Goal: Transaction & Acquisition: Obtain resource

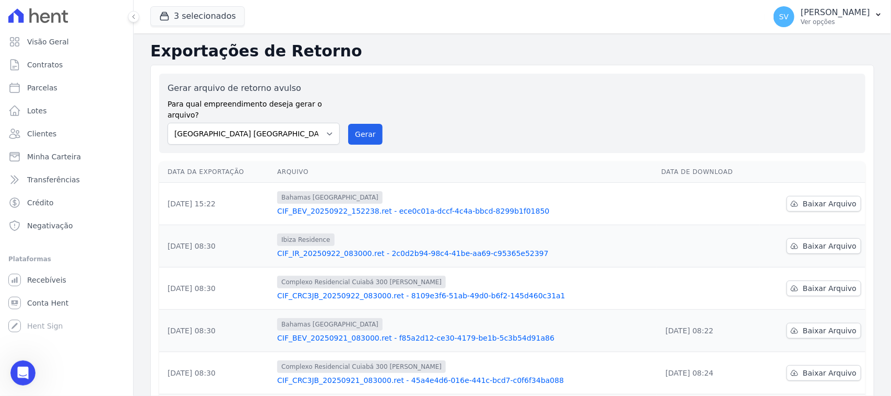
scroll to position [783, 0]
click at [801, 21] on p "Ver opções" at bounding box center [835, 22] width 69 height 8
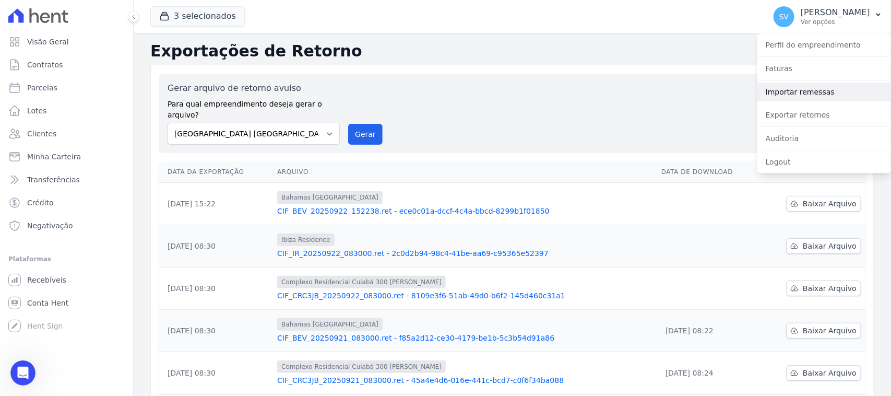
click at [808, 95] on link "Importar remessas" at bounding box center [825, 92] width 134 height 19
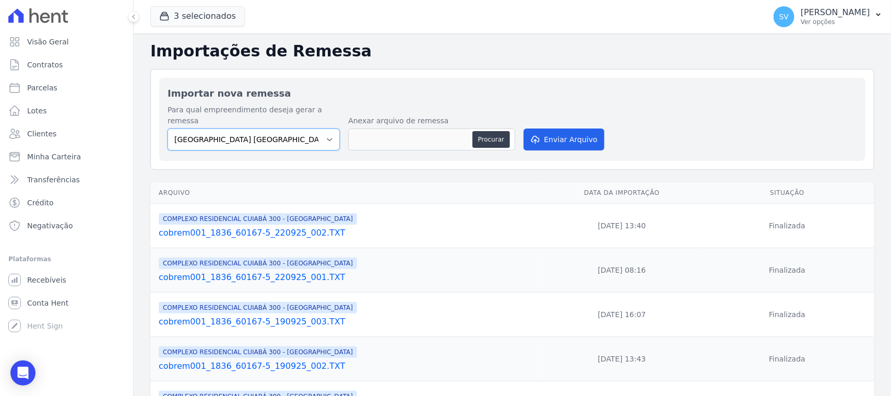
click at [284, 128] on select "[GEOGRAPHIC_DATA] COMPLEXO RESIDENCIAL [GEOGRAPHIC_DATA] 300 - [GEOGRAPHIC_DATA…" at bounding box center [254, 139] width 172 height 22
select select "a999329b-d322-46c5-b2df-9163b092fb9b"
click at [168, 128] on select "[GEOGRAPHIC_DATA] COMPLEXO RESIDENCIAL [GEOGRAPHIC_DATA] 300 - [GEOGRAPHIC_DATA…" at bounding box center [254, 139] width 172 height 22
click at [479, 131] on button "Procurar" at bounding box center [492, 139] width 38 height 17
type input "cobrem001_1836_60167-5_220925_003.TXT"
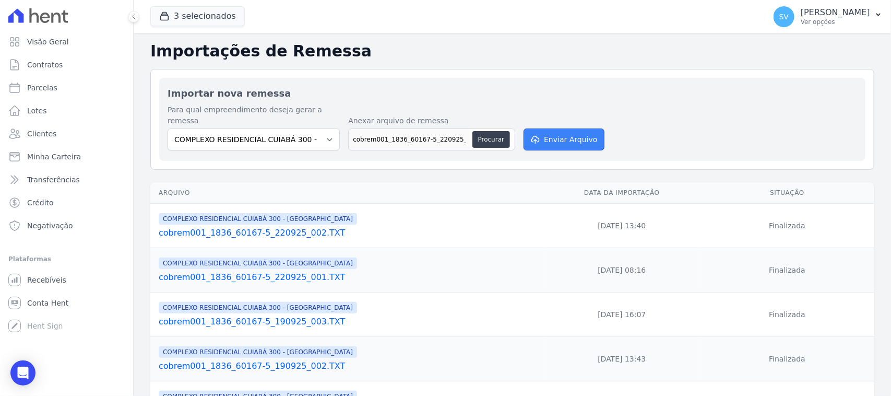
drag, startPoint x: 591, startPoint y: 129, endPoint x: 559, endPoint y: 147, distance: 36.9
click at [591, 129] on button "Enviar Arquivo" at bounding box center [564, 139] width 80 height 22
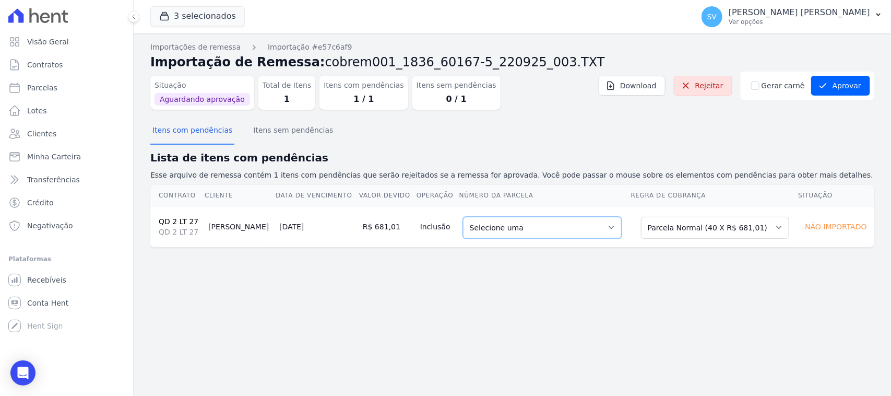
click at [566, 231] on select "Selecione uma 6 - 20/10/2025 - R$ 681,01 - Agendado 7 - 20/11/2025 - R$ 681,01 …" at bounding box center [542, 228] width 159 height 22
click at [576, 168] on div "Lista de itens com pendências Esse arquivo de remessa contém 1 itens com pendên…" at bounding box center [512, 165] width 724 height 31
click at [503, 215] on td "Selecione uma 6 - 20/10/2025 - R$ 681,01 - Agendado 7 - 20/11/2025 - R$ 681,01 …" at bounding box center [545, 226] width 172 height 41
click at [518, 235] on select "Selecione uma 6 - 20/10/2025 - R$ 681,01 - Agendado 7 - 20/11/2025 - R$ 681,01 …" at bounding box center [542, 228] width 159 height 22
click at [516, 152] on h2 "Lista de itens com pendências" at bounding box center [512, 158] width 724 height 16
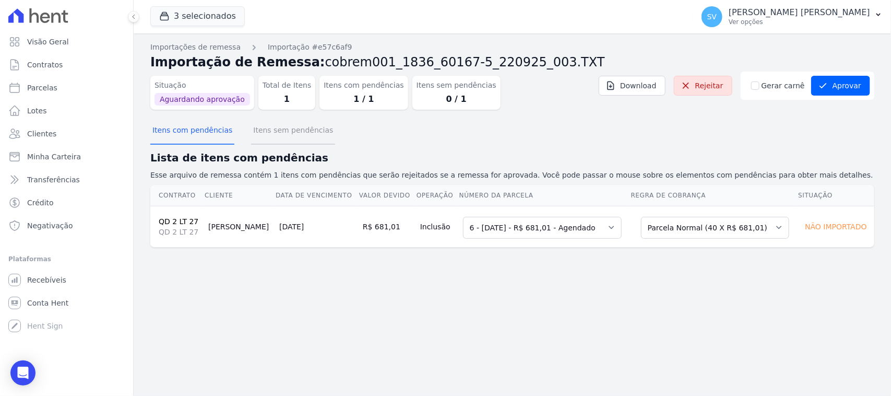
click at [286, 128] on button "Itens sem pendências" at bounding box center [293, 131] width 84 height 27
click at [171, 130] on button "Itens com pendências" at bounding box center [192, 131] width 84 height 27
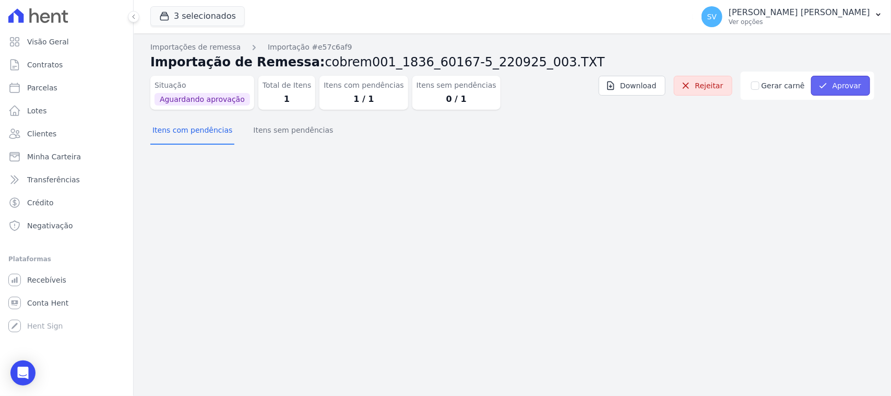
click at [841, 81] on button "Aprovar" at bounding box center [841, 86] width 59 height 20
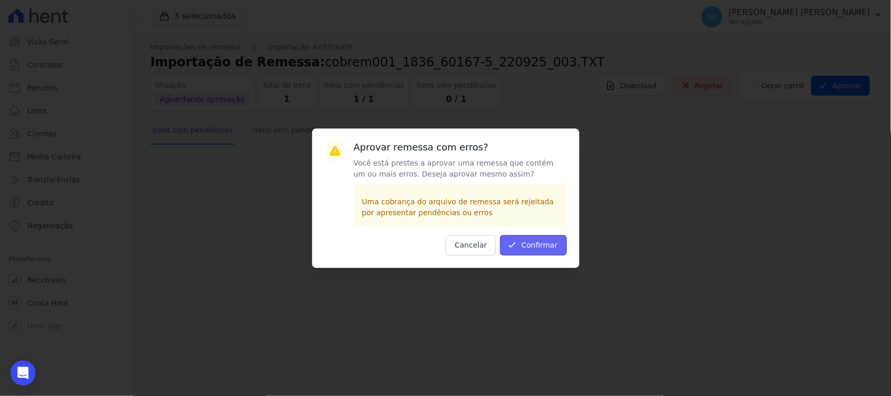
click at [525, 252] on button "Confirmar" at bounding box center [533, 245] width 67 height 20
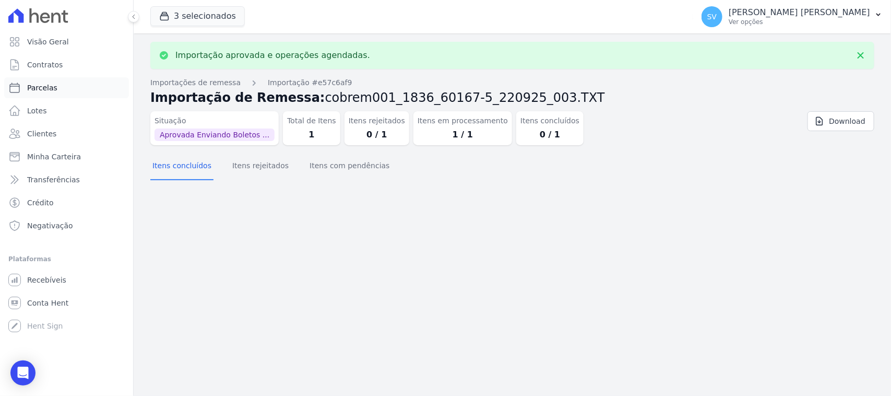
click at [66, 85] on link "Parcelas" at bounding box center [66, 87] width 125 height 21
select select
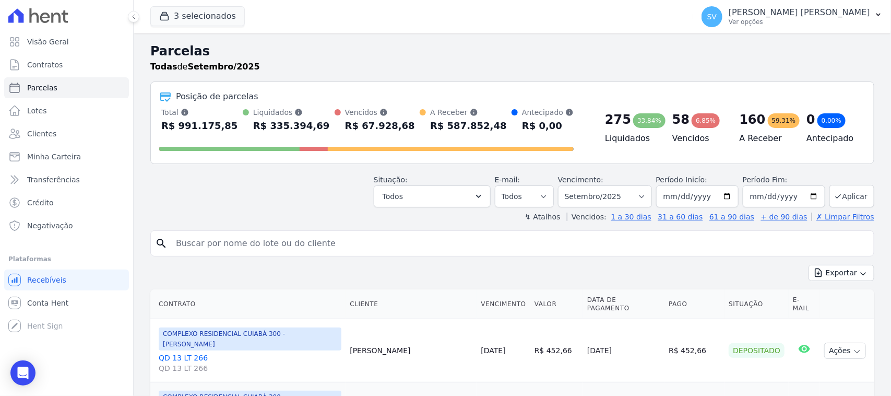
click at [316, 238] on input "search" at bounding box center [520, 243] width 700 height 21
type input "rafael vinicos ferreira"
select select
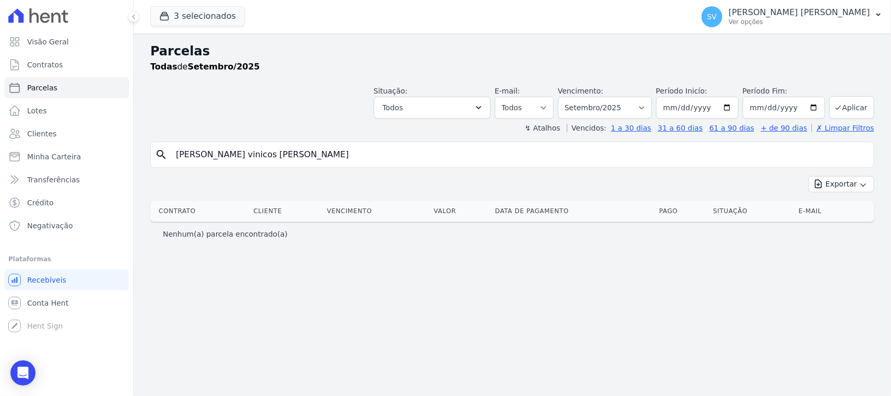
drag, startPoint x: 282, startPoint y: 151, endPoint x: 202, endPoint y: 144, distance: 80.8
click at [202, 144] on input "rafael vinicos ferreira" at bounding box center [520, 154] width 700 height 21
type input "RAFAEL VINICIOS FERREIRA"
select select
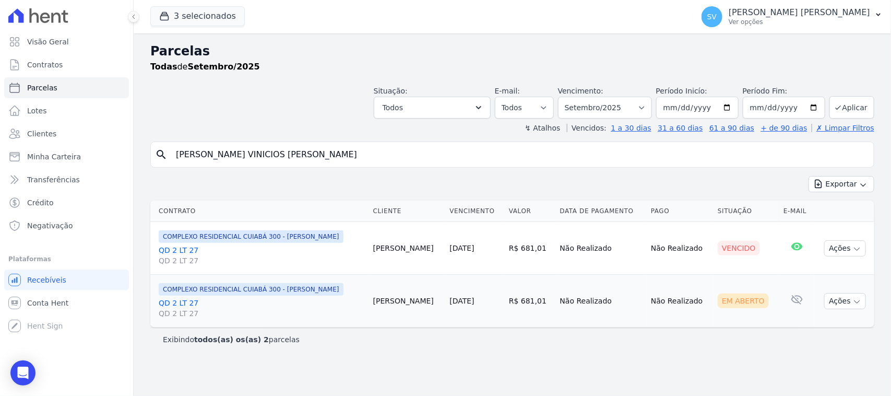
click at [289, 105] on div "Situação: Agendado Em Aberto Pago Processando Cancelado Vencido Transferindo De…" at bounding box center [512, 99] width 724 height 37
click at [832, 301] on button "Ações" at bounding box center [846, 301] width 42 height 16
click at [810, 327] on link "Ver boleto" at bounding box center [841, 324] width 100 height 19
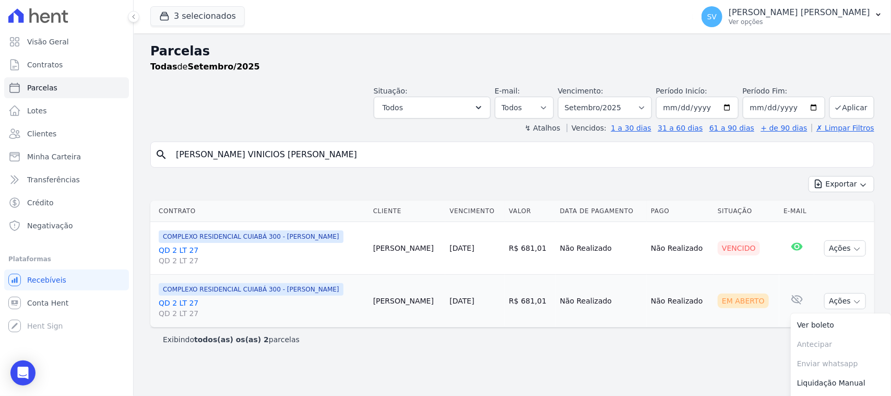
drag, startPoint x: 530, startPoint y: 249, endPoint x: 504, endPoint y: 249, distance: 25.6
click at [505, 249] on td "R$ 681,01" at bounding box center [530, 248] width 51 height 53
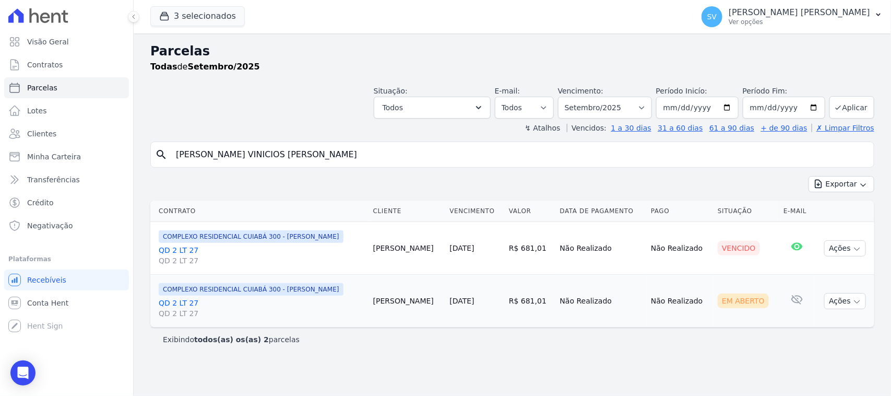
click at [186, 300] on link "QD 2 LT 27 QD 2 LT 27" at bounding box center [262, 308] width 206 height 21
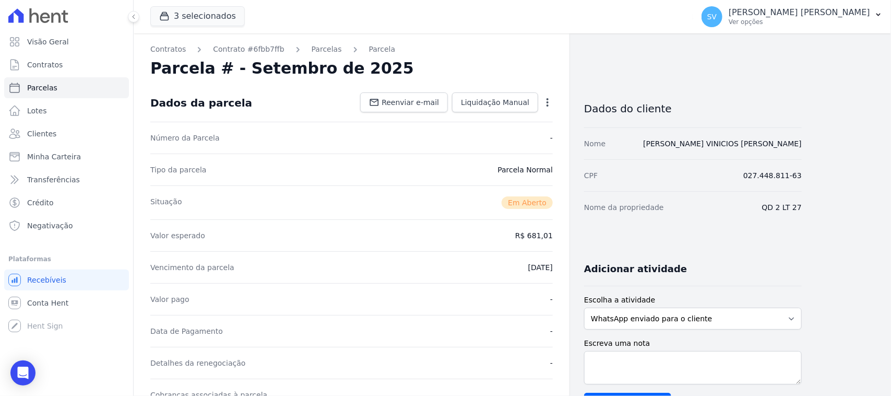
click at [550, 98] on icon "button" at bounding box center [548, 102] width 10 height 10
click at [500, 132] on link "Cancelar Cobrança" at bounding box center [503, 135] width 92 height 19
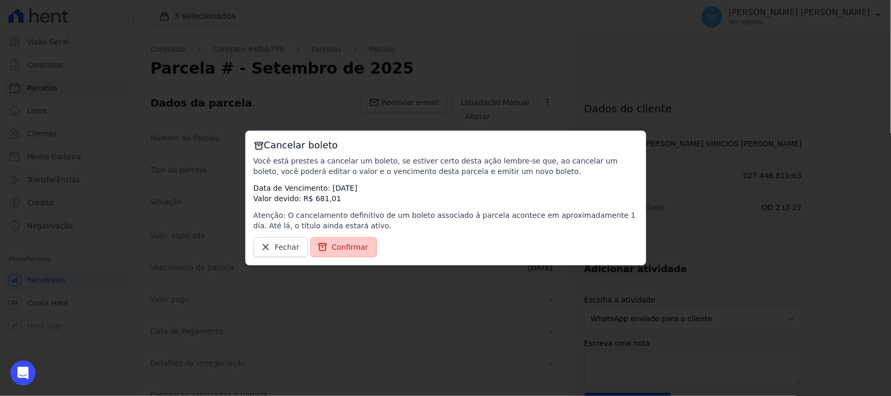
click at [343, 246] on span "Confirmar" at bounding box center [350, 247] width 37 height 10
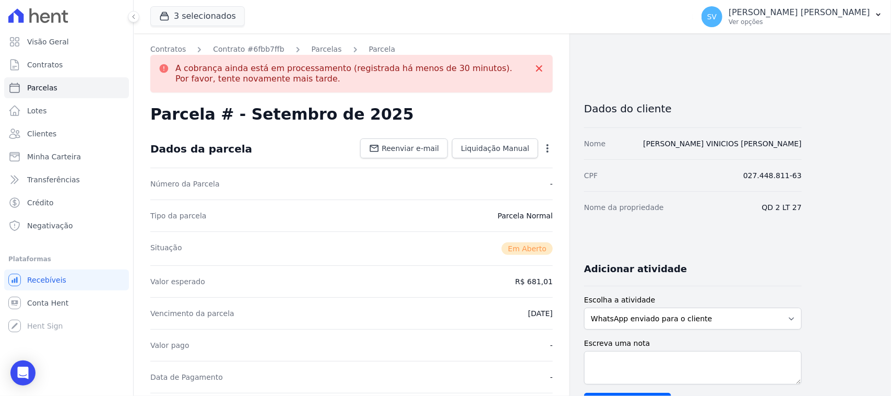
drag, startPoint x: 232, startPoint y: 63, endPoint x: 364, endPoint y: 98, distance: 136.2
click at [322, 80] on p "A cobrança ainda está em processamento (registrada há menos de 30 minutos). Por…" at bounding box center [351, 73] width 353 height 21
click at [473, 115] on div "Parcela # - Setembro de 2025" at bounding box center [351, 114] width 403 height 19
select select
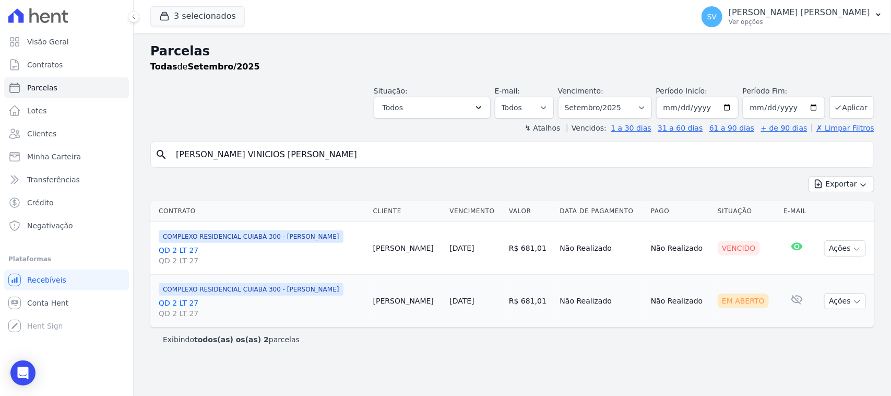
drag, startPoint x: 835, startPoint y: 254, endPoint x: 831, endPoint y: 267, distance: 13.9
click at [836, 253] on button "Ações" at bounding box center [846, 248] width 42 height 16
click at [826, 282] on span "Antecipar Antecipação não disponível" at bounding box center [841, 291] width 100 height 19
click at [813, 271] on link "Ver boleto" at bounding box center [841, 272] width 100 height 19
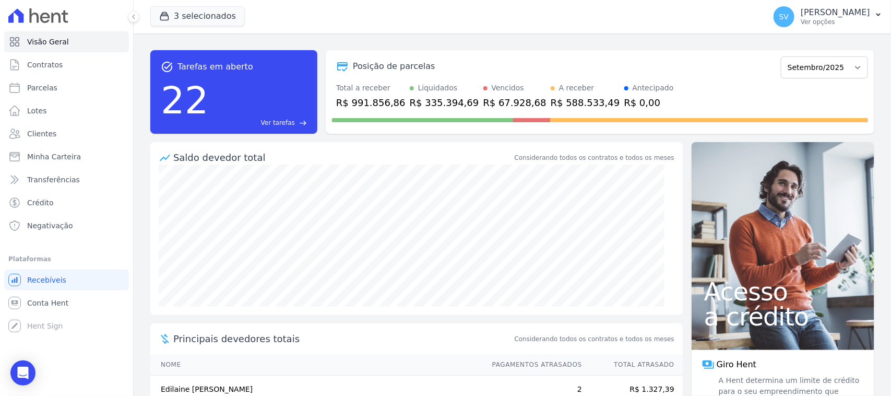
drag, startPoint x: 769, startPoint y: 9, endPoint x: 789, endPoint y: 41, distance: 37.4
click at [713, 13] on p "[PERSON_NAME] [PERSON_NAME]" at bounding box center [835, 12] width 69 height 10
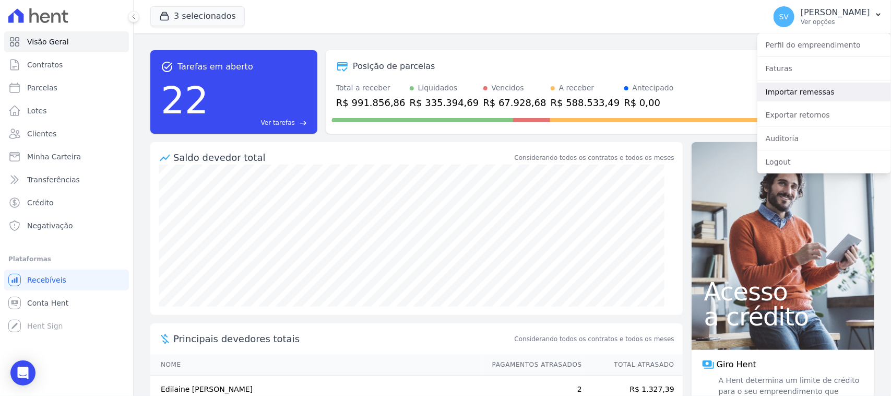
drag, startPoint x: 824, startPoint y: 90, endPoint x: 820, endPoint y: 98, distance: 9.1
click at [713, 90] on link "Importar remessas" at bounding box center [825, 92] width 134 height 19
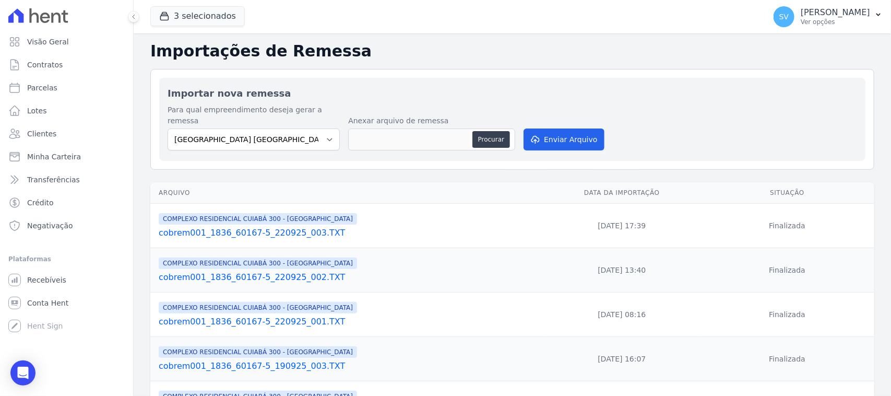
drag, startPoint x: 756, startPoint y: 14, endPoint x: 796, endPoint y: 73, distance: 71.8
click at [713, 20] on div "SHIRLEY VANESSA SOUSA ALVES Ver opções" at bounding box center [835, 16] width 69 height 19
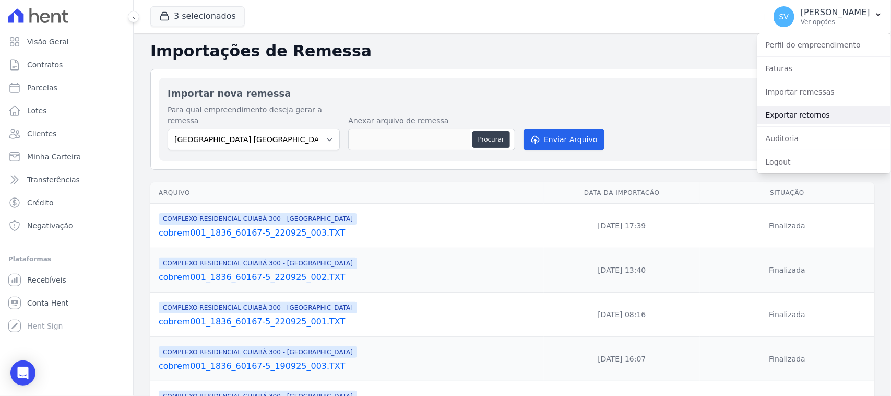
click at [713, 105] on link "Exportar retornos" at bounding box center [825, 114] width 134 height 19
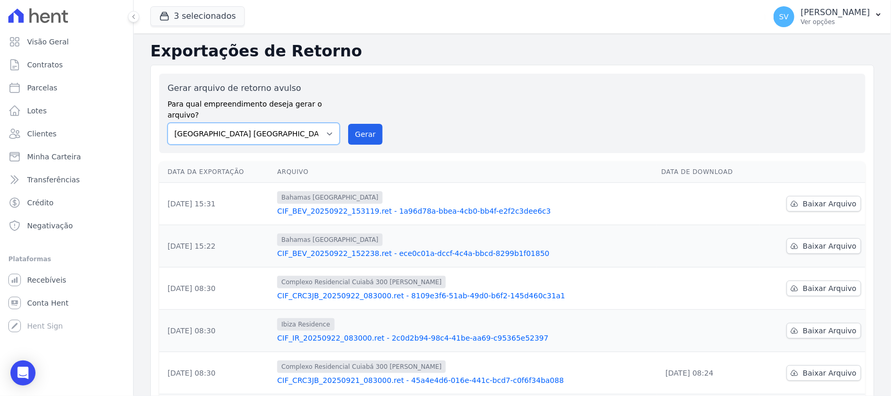
click at [326, 123] on select "BAHAMAS EAST VILLAGE COMPLEXO RESIDENCIAL CUIABÁ 300 - JOÃO DE BARRO IBIZA RESI…" at bounding box center [254, 134] width 172 height 22
drag, startPoint x: 441, startPoint y: 82, endPoint x: 447, endPoint y: 84, distance: 5.5
click at [441, 82] on div "Gerar arquivo de retorno avulso Para qual empreendimento deseja gerar o arquivo…" at bounding box center [513, 113] width 690 height 63
click at [713, 316] on span "Baixar Arquivo" at bounding box center [830, 330] width 54 height 10
click at [713, 283] on span "Baixar Arquivo" at bounding box center [830, 288] width 54 height 10
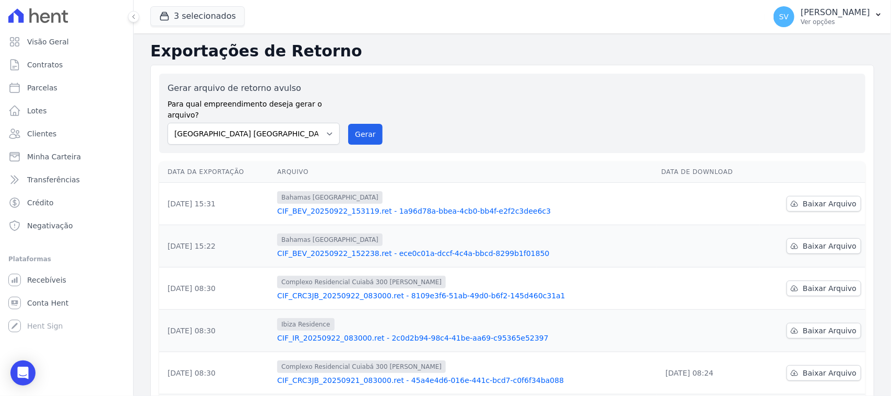
click at [713, 131] on div "Gerar arquivo de retorno avulso Para qual empreendimento deseja gerar o arquivo…" at bounding box center [513, 113] width 690 height 63
click at [713, 241] on span "Baixar Arquivo" at bounding box center [830, 246] width 54 height 10
drag, startPoint x: 683, startPoint y: 158, endPoint x: 850, endPoint y: 185, distance: 169.4
click at [686, 161] on th "Data de Download" at bounding box center [708, 171] width 102 height 21
click at [713, 198] on span "Baixar Arquivo" at bounding box center [830, 203] width 54 height 10
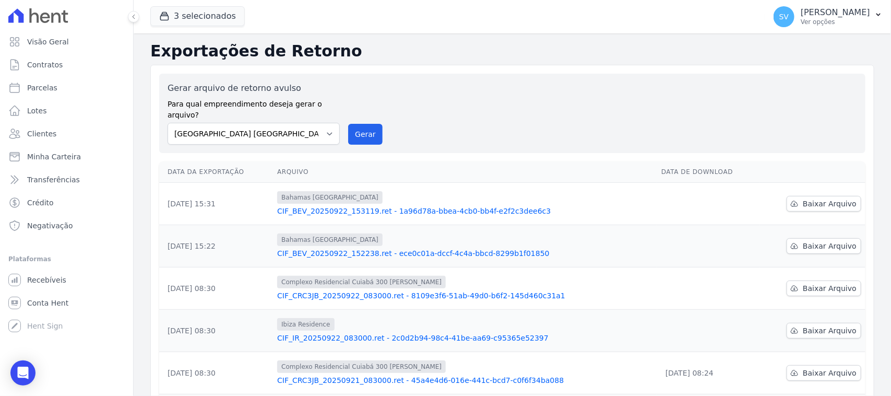
click at [498, 69] on div "Gerar arquivo de retorno avulso Para qual empreendimento deseja gerar o arquivo…" at bounding box center [512, 358] width 724 height 587
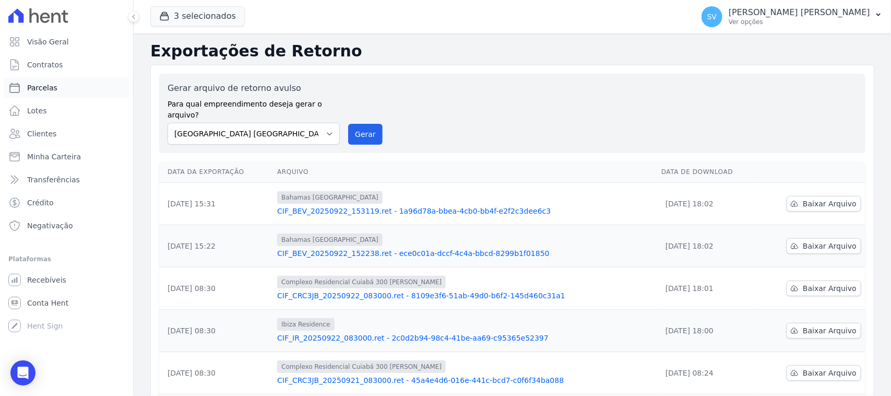
click at [62, 87] on link "Parcelas" at bounding box center [66, 87] width 125 height 21
select select
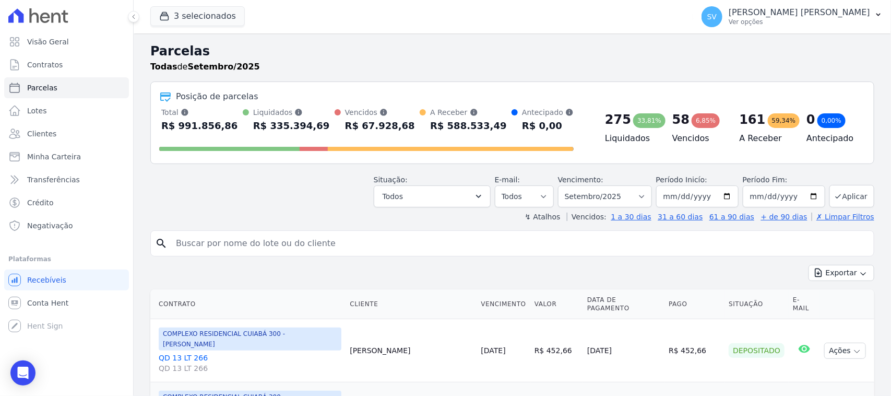
click at [281, 241] on input "search" at bounding box center [520, 243] width 700 height 21
type input "vitor hugo go"
select select
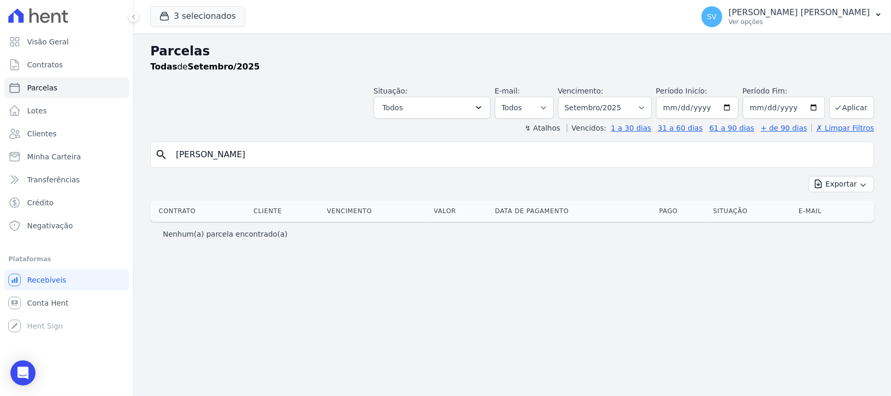
drag, startPoint x: 304, startPoint y: 156, endPoint x: 170, endPoint y: 159, distance: 134.3
click at [170, 159] on input "vitor hugo go" at bounding box center [520, 154] width 700 height 21
type input "VICTOR HUGO GODOY MACHADO SILVA"
select select
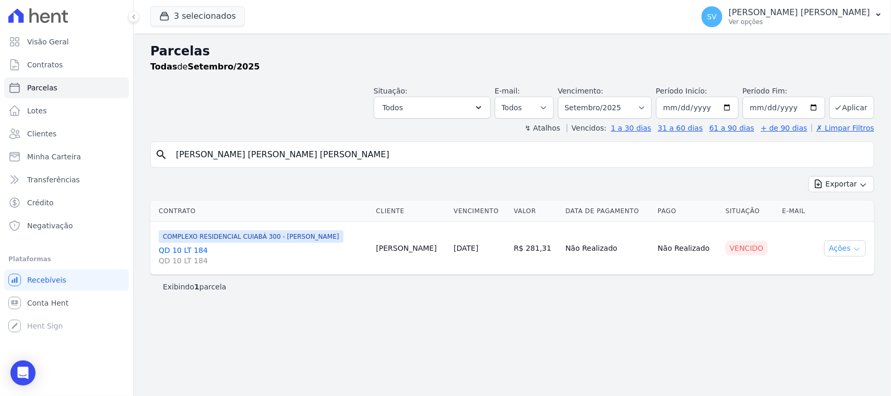
click at [841, 246] on button "Ações" at bounding box center [846, 248] width 42 height 16
click at [857, 262] on div "Ver boleto Antecipar Antecipação não disponível Enviar whatsapp É necessário ca…" at bounding box center [841, 311] width 100 height 101
click at [815, 272] on link "Ver boleto" at bounding box center [841, 272] width 100 height 19
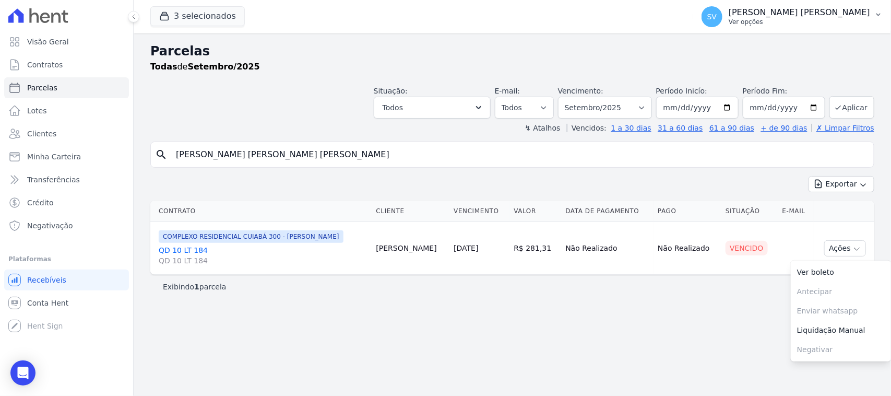
click at [831, 12] on p "[PERSON_NAME] [PERSON_NAME]" at bounding box center [800, 12] width 142 height 10
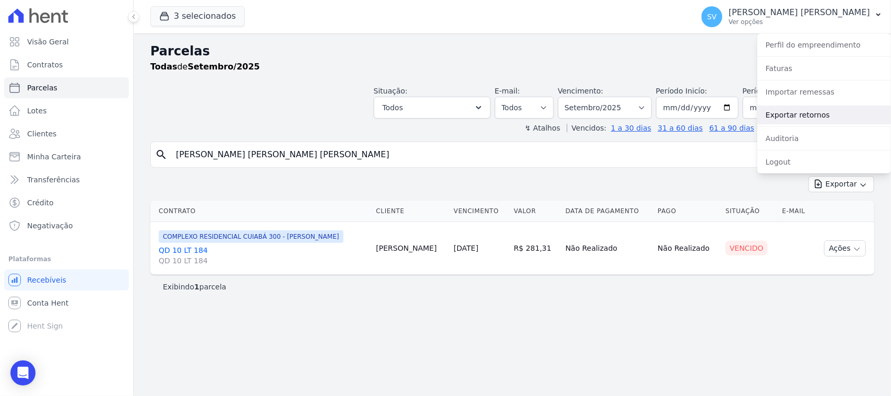
click at [824, 111] on link "Exportar retornos" at bounding box center [825, 114] width 134 height 19
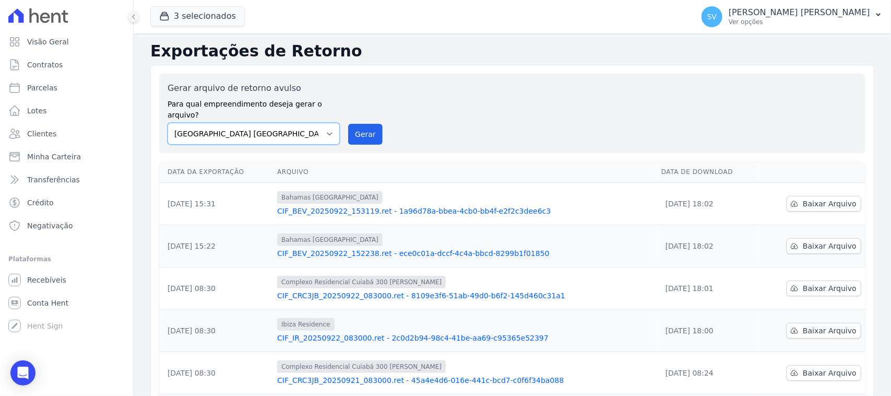
click at [296, 123] on select "[GEOGRAPHIC_DATA] COMPLEXO RESIDENCIAL [GEOGRAPHIC_DATA] 300 - [GEOGRAPHIC_DATA…" at bounding box center [254, 134] width 172 height 22
select select "a999329b-d322-46c5-b2df-9163b092fb9b"
click at [168, 123] on select "[GEOGRAPHIC_DATA] COMPLEXO RESIDENCIAL [GEOGRAPHIC_DATA] 300 - [GEOGRAPHIC_DATA…" at bounding box center [254, 134] width 172 height 22
click at [385, 134] on div "Gerar arquivo de retorno avulso Para qual empreendimento deseja gerar o arquivo…" at bounding box center [512, 113] width 707 height 79
drag, startPoint x: 363, startPoint y: 121, endPoint x: 497, endPoint y: 93, distance: 136.5
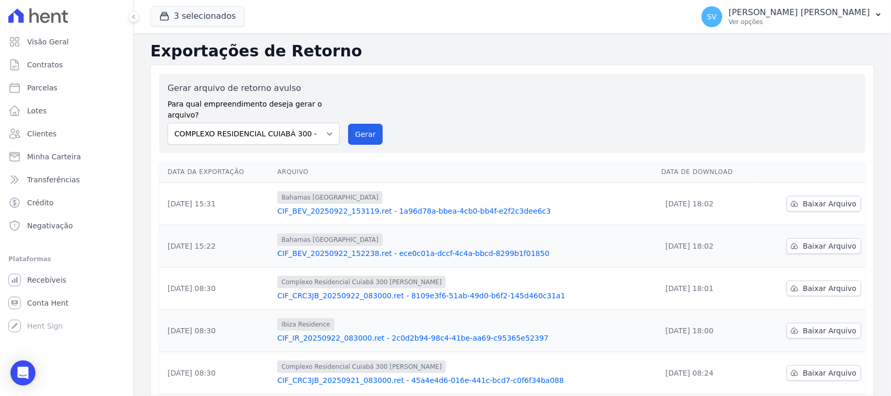
click at [363, 124] on button "Gerar" at bounding box center [365, 134] width 34 height 21
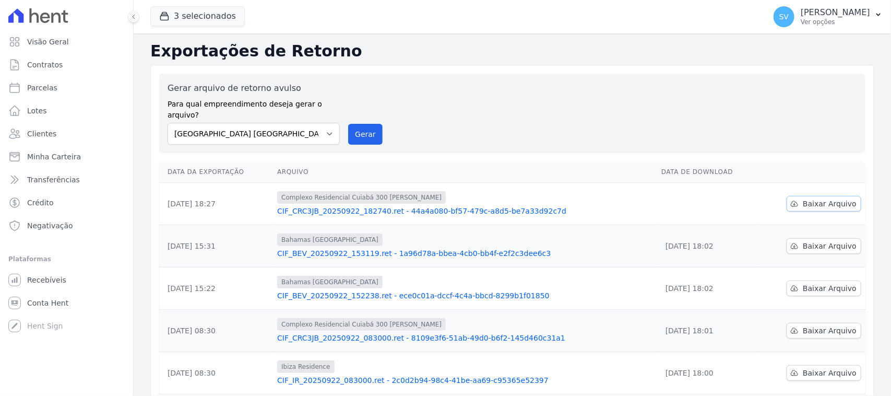
click at [814, 198] on span "Baixar Arquivo" at bounding box center [830, 203] width 54 height 10
drag, startPoint x: 473, startPoint y: 69, endPoint x: 461, endPoint y: 69, distance: 11.5
click at [473, 69] on div "Gerar arquivo de retorno avulso Para qual empreendimento deseja gerar o arquivo…" at bounding box center [512, 358] width 724 height 587
drag, startPoint x: 354, startPoint y: 118, endPoint x: 495, endPoint y: 90, distance: 143.7
click at [354, 124] on button "Gerar" at bounding box center [365, 134] width 34 height 21
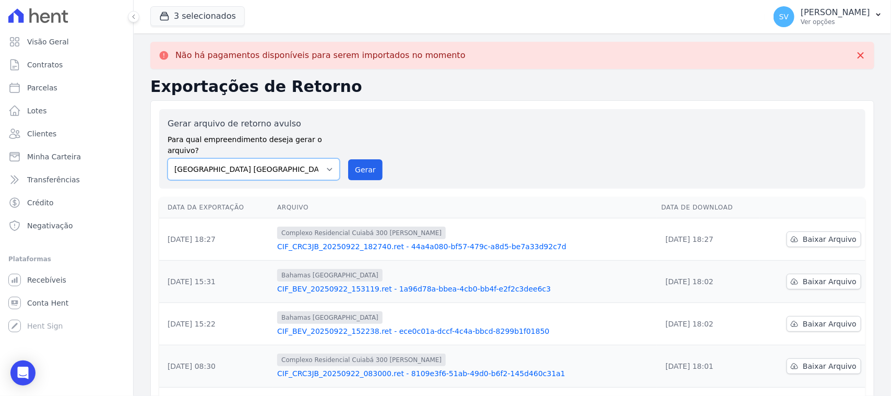
click at [290, 158] on select "[GEOGRAPHIC_DATA] COMPLEXO RESIDENCIAL [GEOGRAPHIC_DATA] 300 - [GEOGRAPHIC_DATA…" at bounding box center [254, 169] width 172 height 22
select select "73a372cd-5640-41c8-aaea-11bd74619c10"
click at [168, 158] on select "[GEOGRAPHIC_DATA] COMPLEXO RESIDENCIAL [GEOGRAPHIC_DATA] 300 - [GEOGRAPHIC_DATA…" at bounding box center [254, 169] width 172 height 22
drag, startPoint x: 354, startPoint y: 166, endPoint x: 507, endPoint y: 86, distance: 172.4
click at [354, 166] on button "Gerar" at bounding box center [365, 169] width 34 height 21
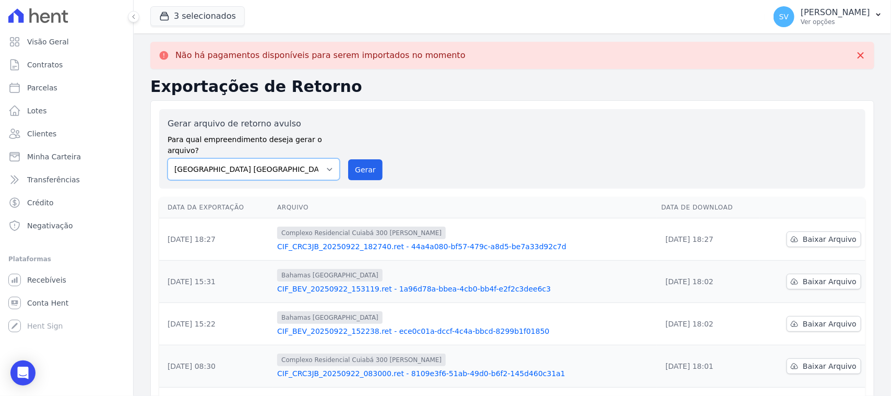
click at [327, 158] on select "[GEOGRAPHIC_DATA] COMPLEXO RESIDENCIAL [GEOGRAPHIC_DATA] 300 - [GEOGRAPHIC_DATA…" at bounding box center [254, 169] width 172 height 22
select select "a999329b-d322-46c5-b2df-9163b092fb9b"
click at [168, 158] on select "[GEOGRAPHIC_DATA] COMPLEXO RESIDENCIAL [GEOGRAPHIC_DATA] 300 - [GEOGRAPHIC_DATA…" at bounding box center [254, 169] width 172 height 22
drag, startPoint x: 345, startPoint y: 168, endPoint x: 364, endPoint y: 158, distance: 21.5
click at [346, 168] on div "Gerar arquivo de retorno avulso Para qual empreendimento deseja gerar o arquivo…" at bounding box center [513, 149] width 690 height 63
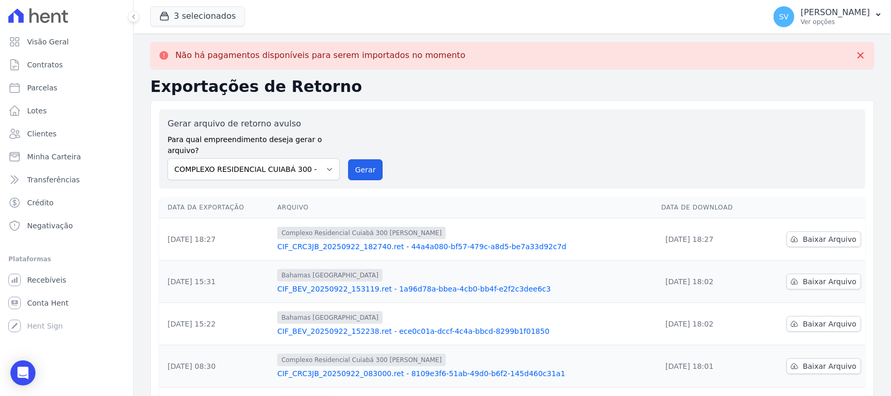
drag, startPoint x: 364, startPoint y: 158, endPoint x: 500, endPoint y: 95, distance: 150.5
click at [364, 159] on button "Gerar" at bounding box center [365, 169] width 34 height 21
